Goal: Participate in discussion: Engage in conversation with other users on a specific topic

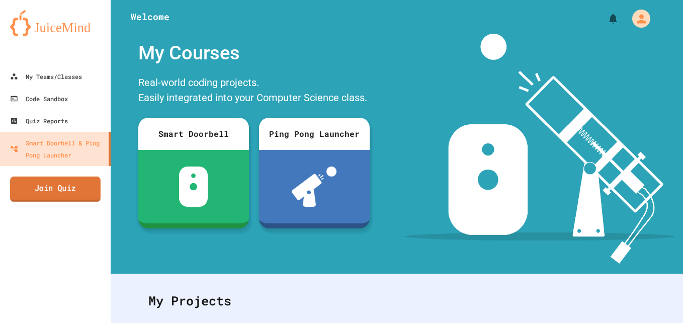
click at [72, 193] on link "Join Quiz" at bounding box center [55, 189] width 91 height 25
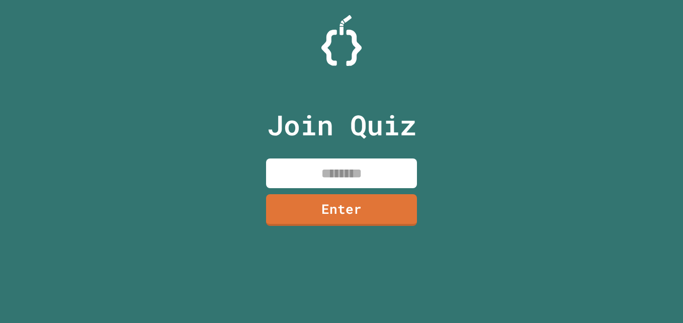
click at [310, 172] on input at bounding box center [341, 173] width 151 height 30
type input "********"
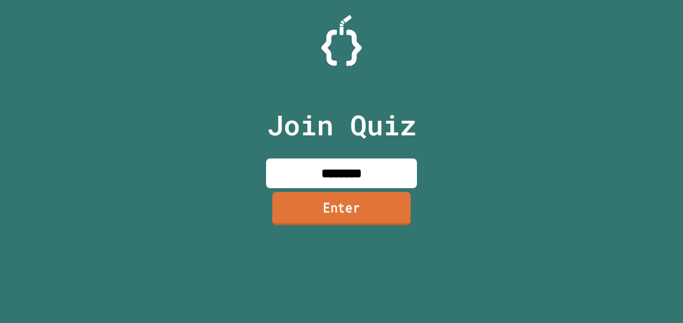
click at [384, 218] on link "Enter" at bounding box center [341, 208] width 138 height 33
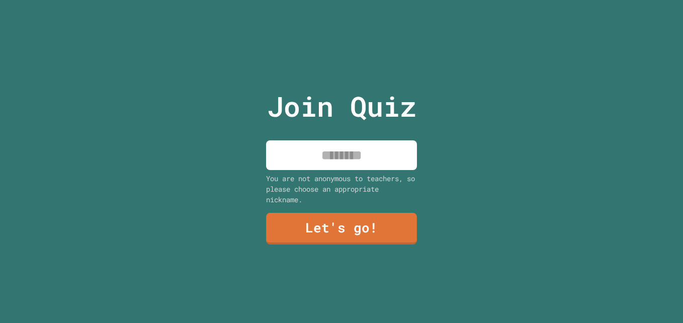
click at [360, 145] on input at bounding box center [341, 155] width 151 height 30
type input "*****"
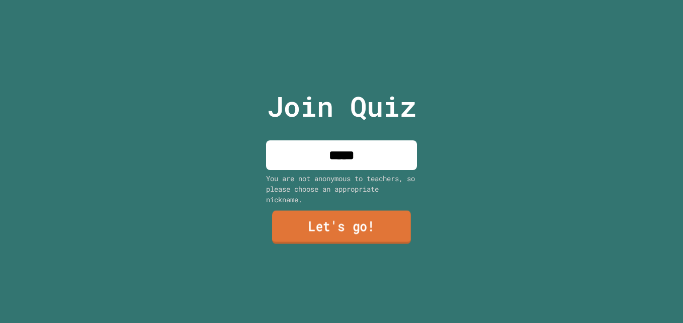
click at [338, 212] on link "Let's go!" at bounding box center [341, 226] width 139 height 33
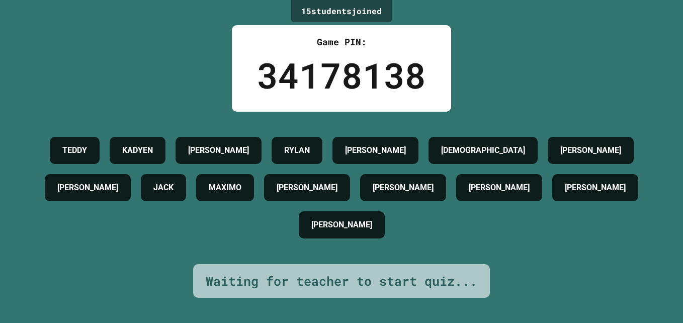
click at [342, 209] on div "[PERSON_NAME] [PERSON_NAME] [PERSON_NAME] [PERSON_NAME] [PERSON_NAME] [PERSON_N…" at bounding box center [341, 188] width 633 height 112
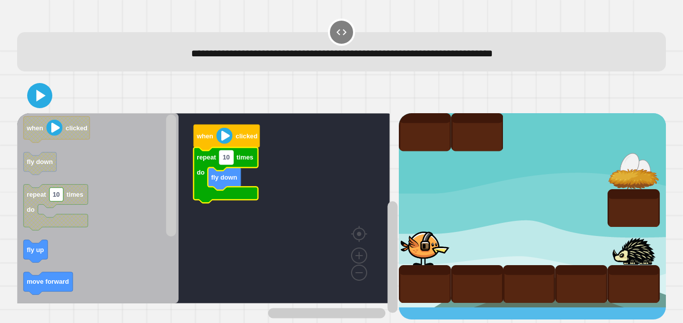
click at [232, 163] on rect "Blockly Workspace" at bounding box center [226, 158] width 14 height 14
type input "*"
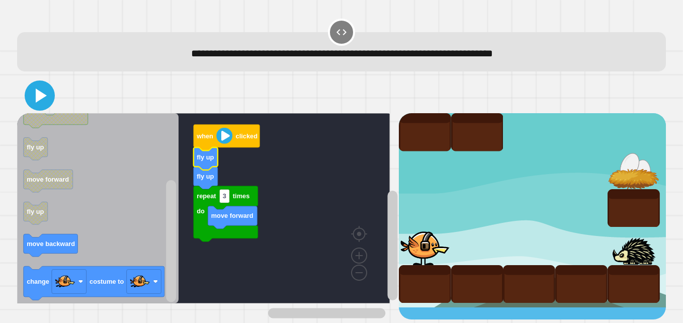
click at [42, 103] on icon at bounding box center [40, 96] width 24 height 24
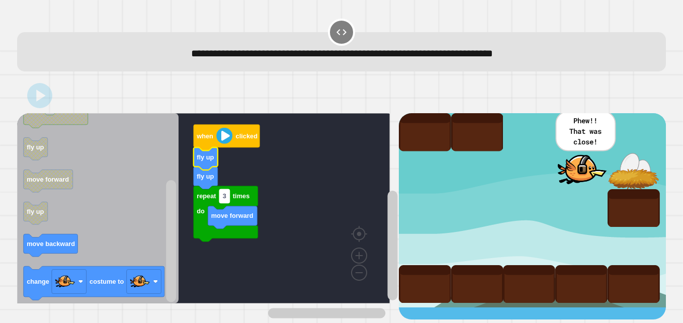
click at [228, 202] on rect "Blockly Workspace" at bounding box center [224, 196] width 10 height 14
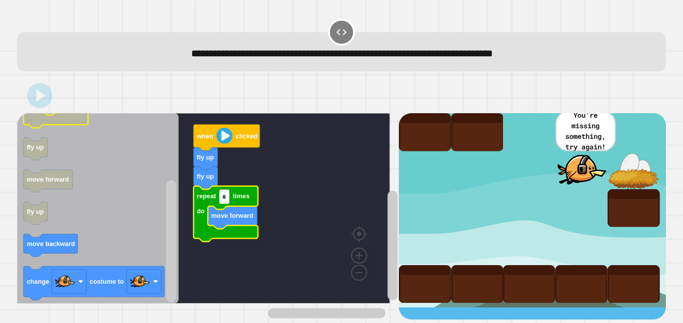
type input "*"
click at [53, 103] on div at bounding box center [341, 95] width 649 height 35
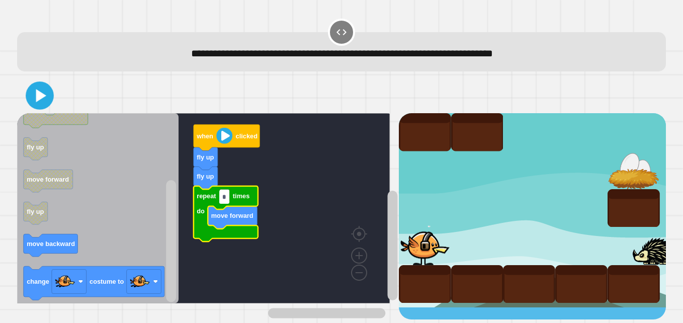
click at [44, 100] on icon at bounding box center [40, 96] width 23 height 23
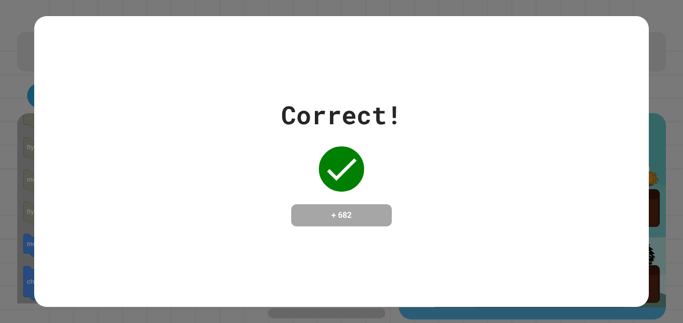
click at [646, 104] on div "Correct! + 682" at bounding box center [341, 161] width 683 height 323
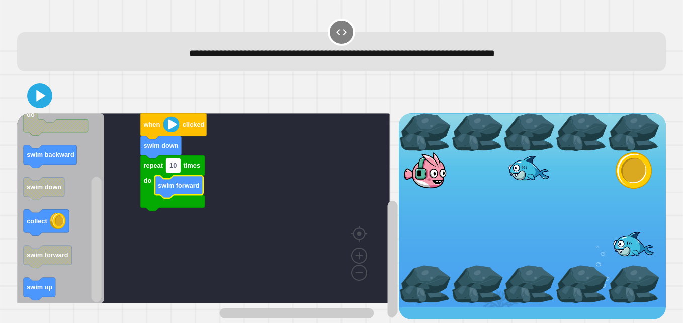
click at [177, 168] on text "10" at bounding box center [173, 166] width 7 height 8
type input "*"
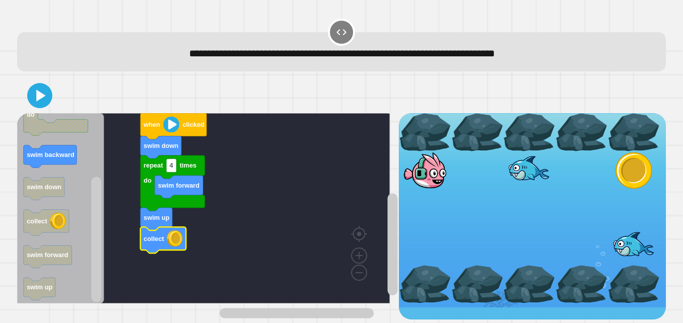
click at [50, 109] on div at bounding box center [341, 95] width 649 height 35
click at [41, 100] on icon at bounding box center [41, 96] width 11 height 14
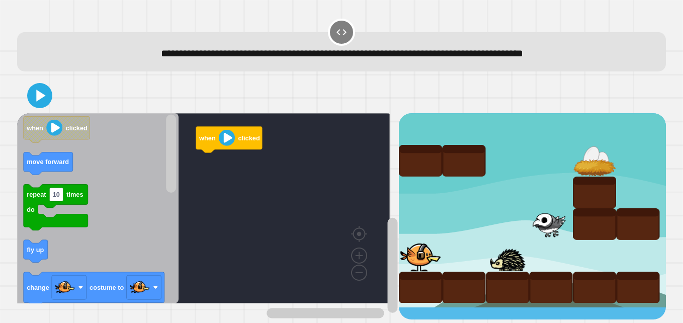
click at [192, 211] on rect "Blockly Workspace" at bounding box center [203, 208] width 373 height 190
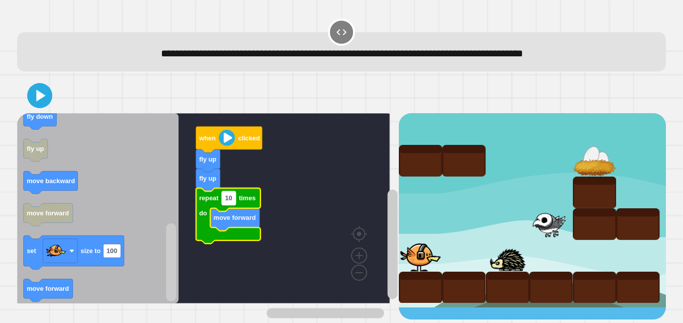
click at [229, 201] on text "10" at bounding box center [228, 198] width 7 height 8
type input "*"
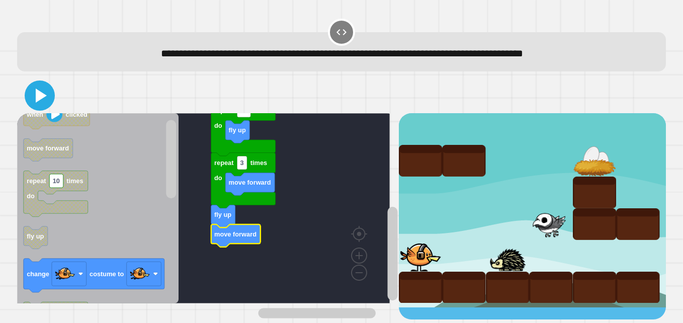
click at [37, 99] on icon at bounding box center [41, 96] width 11 height 14
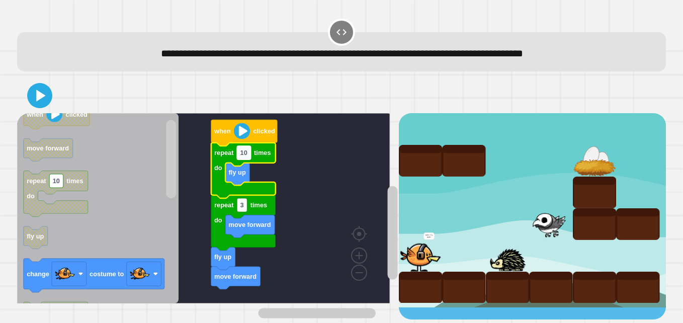
click at [247, 159] on rect "Blockly Workspace" at bounding box center [244, 153] width 14 height 14
type input "*"
click at [46, 94] on icon at bounding box center [40, 96] width 24 height 24
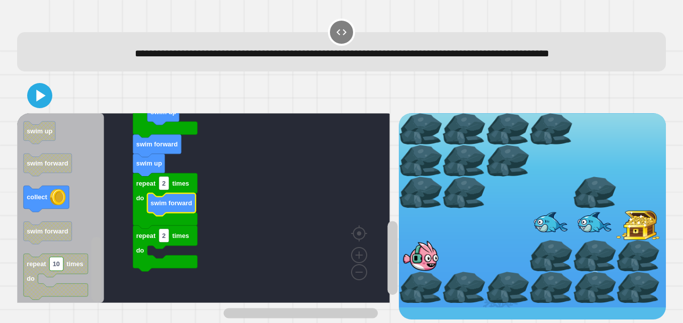
scroll to position [16, 0]
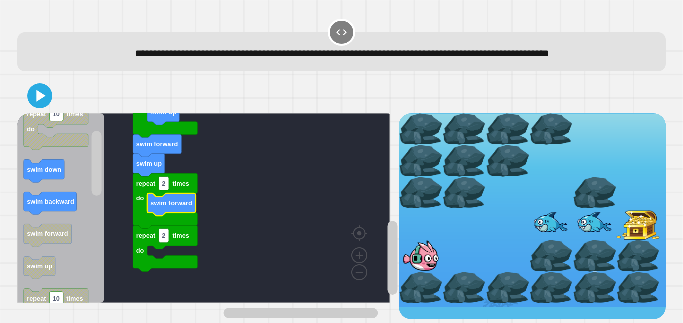
click at [96, 201] on div "swim up repeat 2 times do repeat 2 times do swim forward swim forward repeat 2 …" at bounding box center [208, 216] width 382 height 206
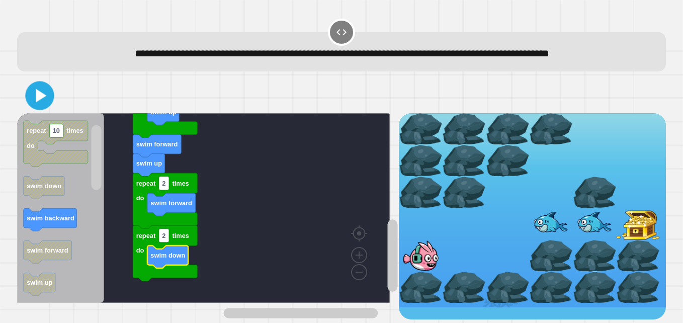
click at [43, 103] on icon at bounding box center [39, 95] width 23 height 23
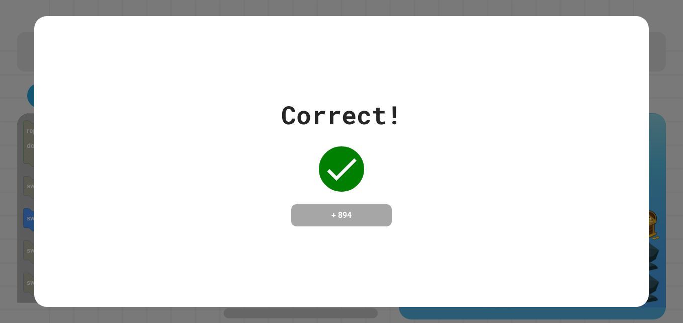
click at [43, 103] on div "Correct! + 894" at bounding box center [341, 161] width 615 height 130
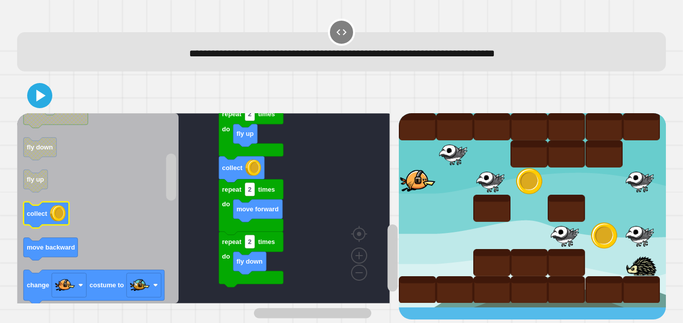
click at [48, 228] on rect "Blockly Workspace" at bounding box center [46, 215] width 45 height 26
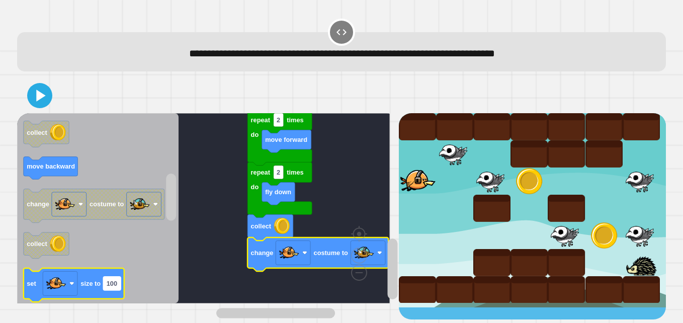
click at [108, 284] on text "100" at bounding box center [112, 284] width 11 height 8
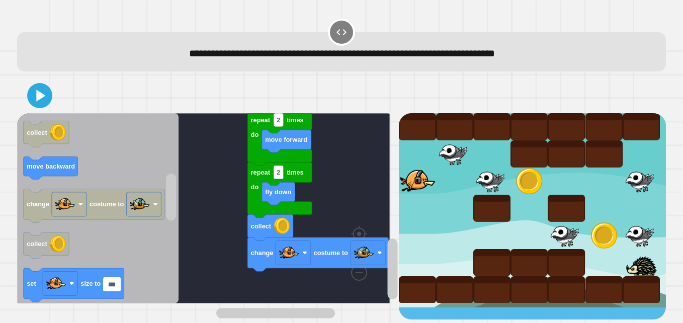
type input "*"
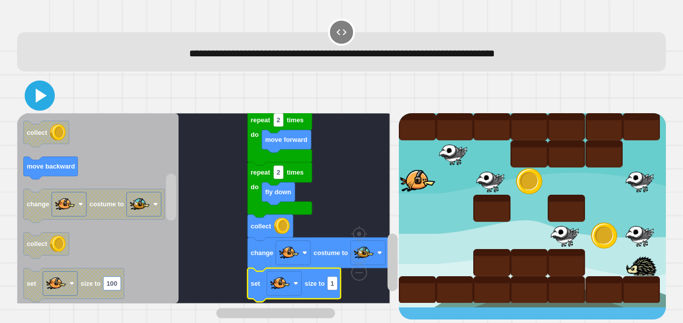
click at [39, 101] on icon at bounding box center [41, 96] width 11 height 14
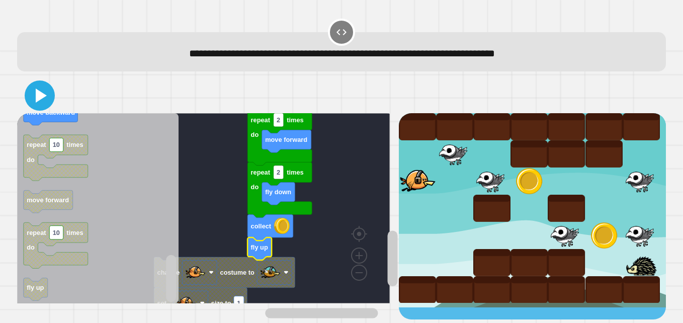
click at [43, 101] on icon at bounding box center [40, 96] width 24 height 24
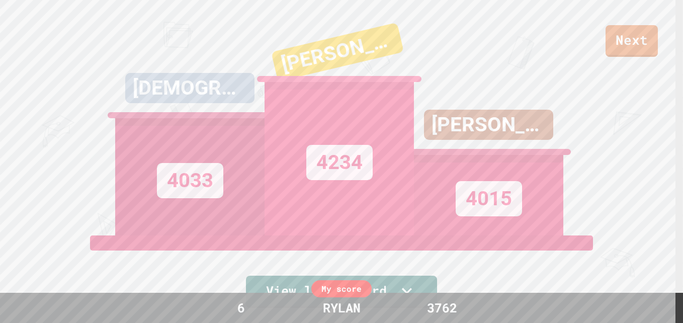
click at [413, 276] on link "View leaderboard" at bounding box center [341, 292] width 191 height 32
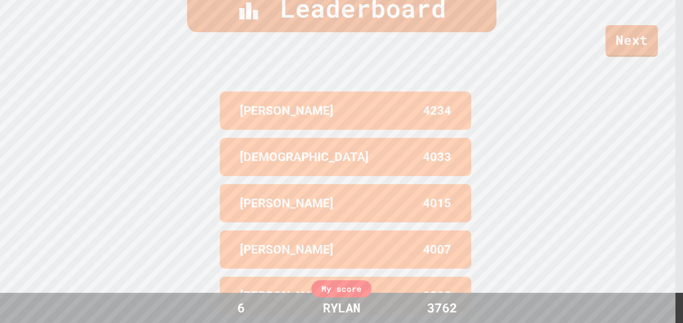
scroll to position [419, 0]
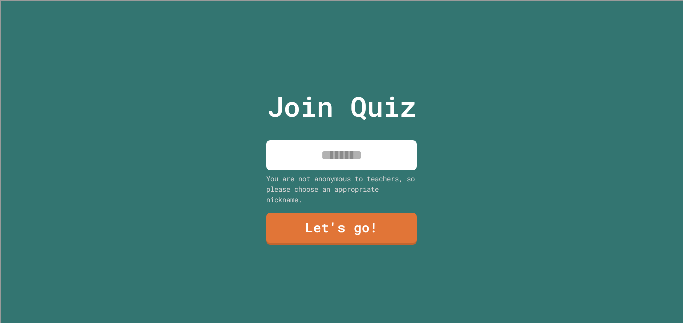
click at [170, 62] on div "Join Quiz You are not anonymous to teachers, so please choose an appropriate ni…" at bounding box center [341, 161] width 683 height 323
click at [290, 73] on div "Join Quiz You are not anonymous to teachers, so please choose an appropriate ni…" at bounding box center [342, 161] width 170 height 323
click at [312, 150] on input at bounding box center [341, 155] width 151 height 30
type input "*****"
click at [332, 228] on link "Let's go!" at bounding box center [341, 227] width 149 height 33
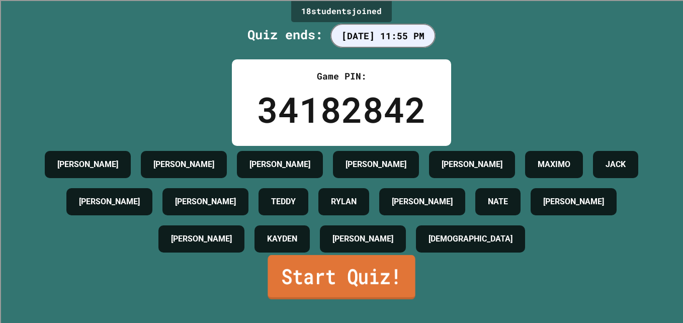
click at [352, 294] on link "Start Quiz!" at bounding box center [341, 277] width 147 height 44
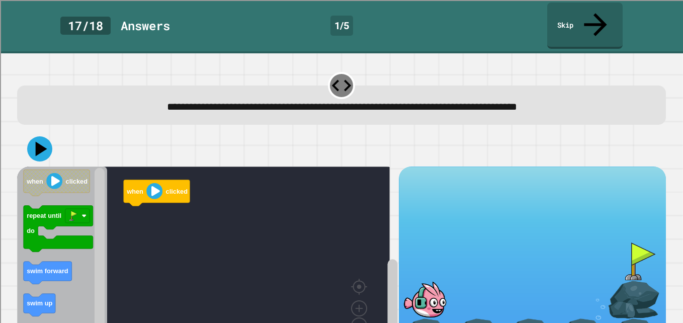
scroll to position [29, 0]
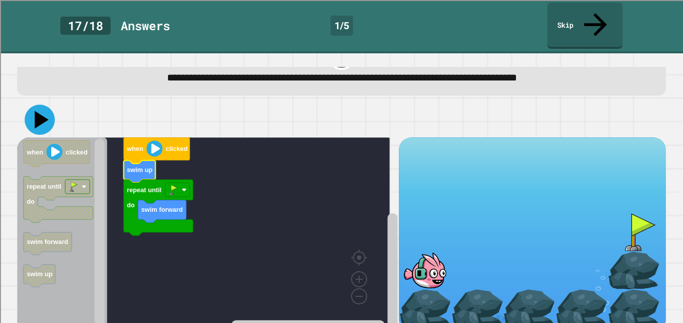
click at [42, 106] on icon at bounding box center [40, 120] width 30 height 30
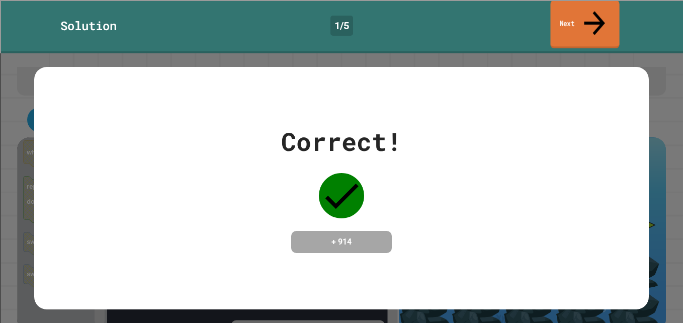
click at [573, 14] on link "Next" at bounding box center [584, 24] width 69 height 49
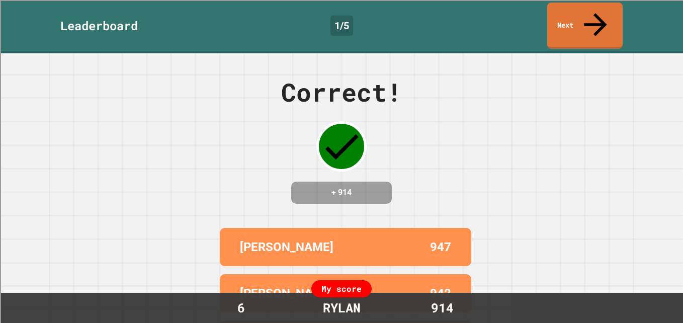
click at [465, 59] on div "Correct! + 914 [PERSON_NAME] 947 [PERSON_NAME] M 942 [PERSON_NAME] 924 [PERSON_…" at bounding box center [341, 188] width 683 height 270
click at [593, 13] on icon at bounding box center [594, 23] width 31 height 36
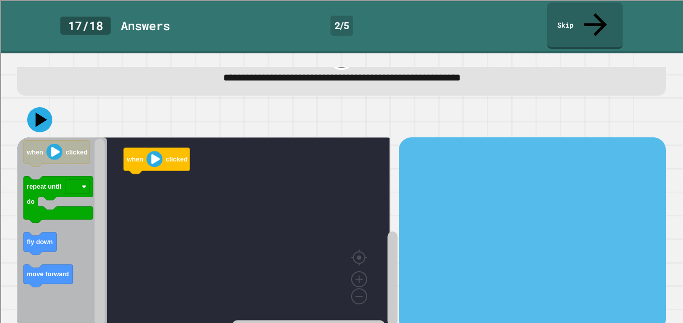
scroll to position [29, 0]
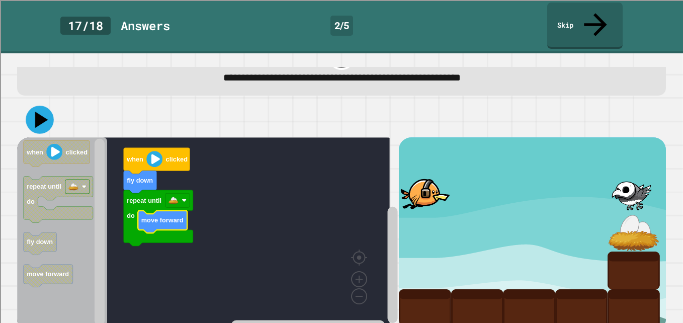
click at [44, 110] on button at bounding box center [40, 120] width 28 height 28
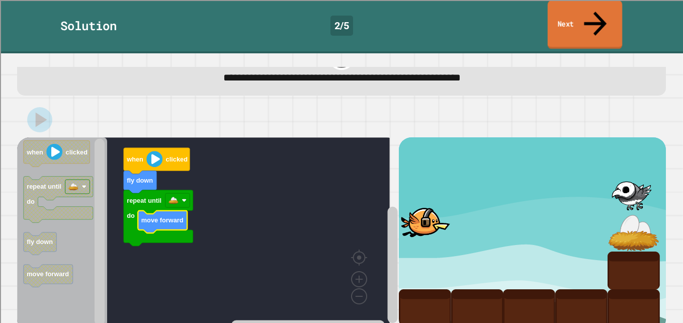
click at [586, 12] on link "Next" at bounding box center [585, 25] width 74 height 49
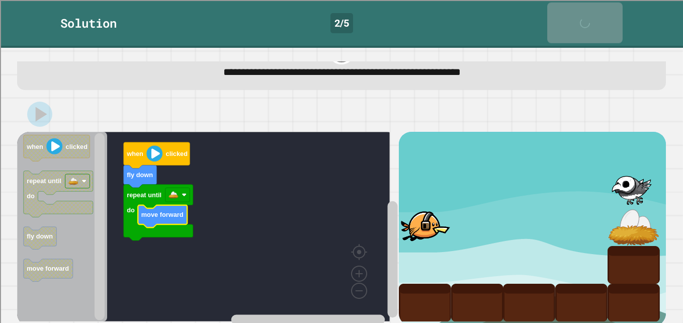
scroll to position [28, 0]
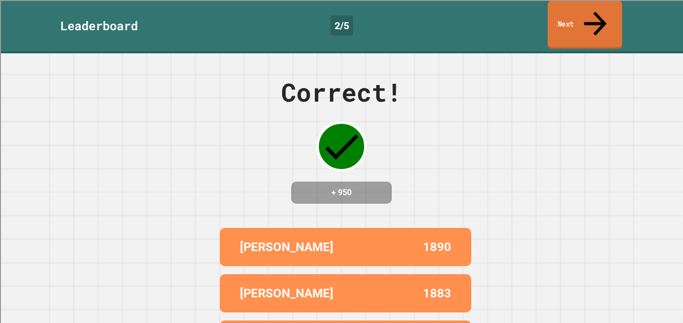
click at [586, 12] on link "Next" at bounding box center [585, 25] width 74 height 49
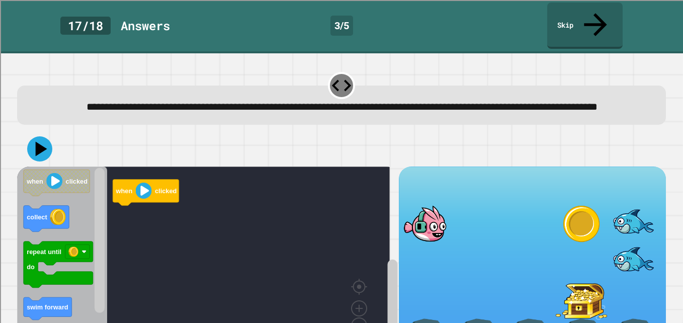
scroll to position [46, 0]
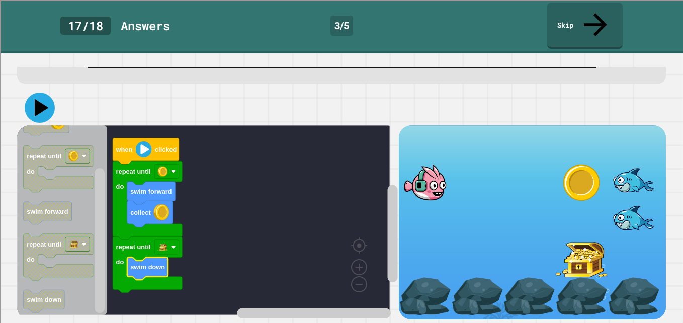
click at [45, 99] on icon at bounding box center [40, 108] width 30 height 30
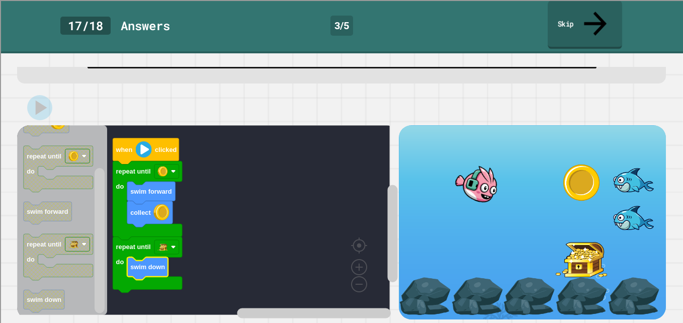
click at [581, 9] on link "Skip" at bounding box center [585, 25] width 74 height 49
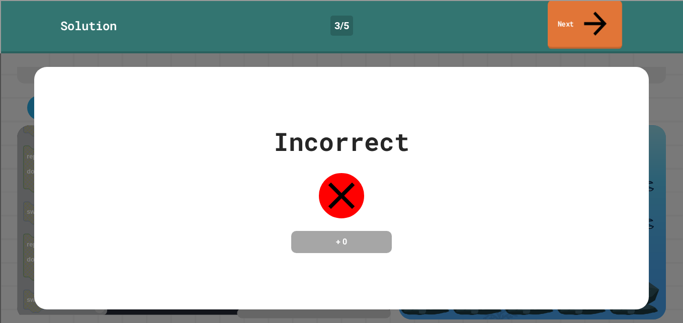
click at [603, 13] on link "Next" at bounding box center [585, 25] width 74 height 49
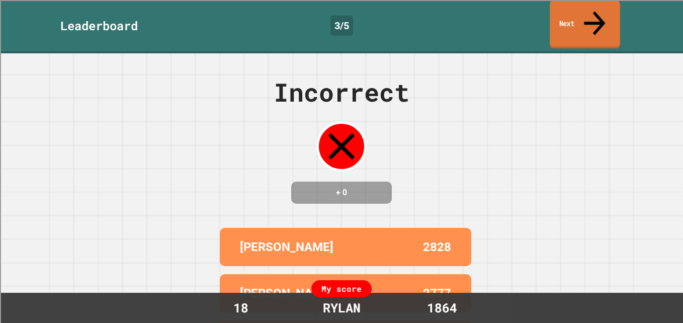
click at [577, 19] on link "Next" at bounding box center [585, 24] width 70 height 49
